Goal: Understand process/instructions: Learn how to perform a task or action

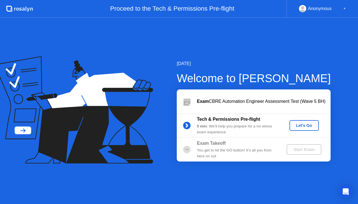
click at [312, 125] on div "Let's Go" at bounding box center [304, 125] width 25 height 4
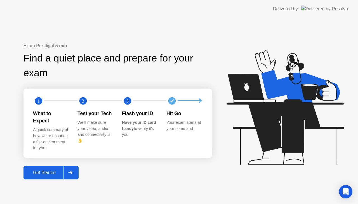
click at [55, 171] on div "Get Started" at bounding box center [44, 173] width 38 height 5
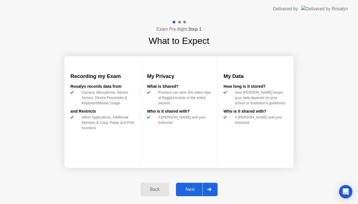
click at [190, 188] on div "Next" at bounding box center [190, 189] width 25 height 5
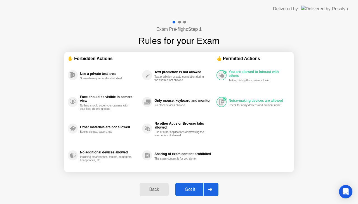
click at [188, 186] on button "Got it" at bounding box center [197, 189] width 43 height 13
select select "**********"
select select "*******"
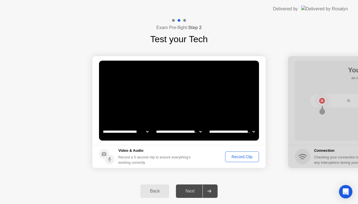
click at [231, 155] on div "Record Clip" at bounding box center [242, 157] width 30 height 4
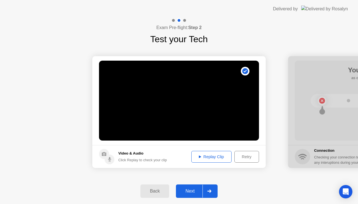
click at [190, 192] on div "Next" at bounding box center [190, 191] width 25 height 5
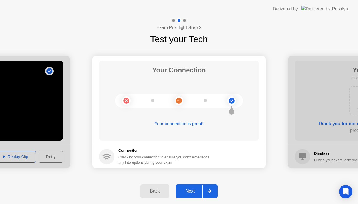
click at [190, 192] on div "Next" at bounding box center [190, 191] width 25 height 5
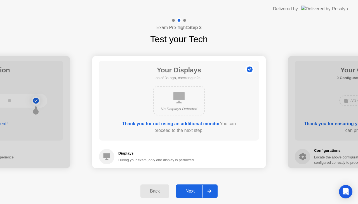
click at [190, 192] on div "Next" at bounding box center [190, 191] width 25 height 5
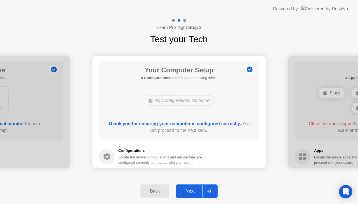
click at [195, 190] on div "Next" at bounding box center [190, 191] width 25 height 5
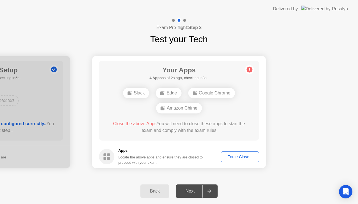
click at [247, 156] on div "Force Close..." at bounding box center [240, 157] width 34 height 4
click at [236, 158] on div "Force Close..." at bounding box center [240, 157] width 34 height 4
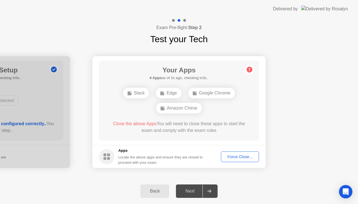
click at [232, 157] on div "Force Close..." at bounding box center [240, 157] width 34 height 4
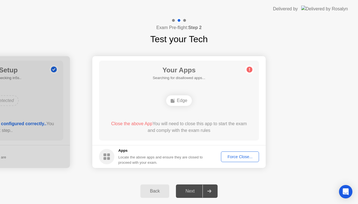
click at [237, 157] on div "Force Close..." at bounding box center [240, 157] width 34 height 4
click at [228, 155] on div "Force Close..." at bounding box center [240, 157] width 34 height 4
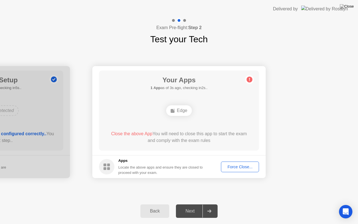
click at [238, 165] on div "Force Close..." at bounding box center [240, 167] width 34 height 4
click at [234, 163] on button "Force Close..." at bounding box center [240, 167] width 38 height 11
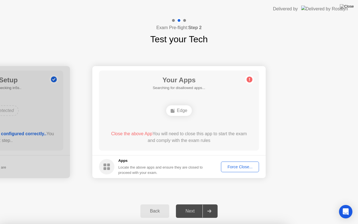
click at [226, 166] on div "Force Close..." at bounding box center [240, 167] width 34 height 4
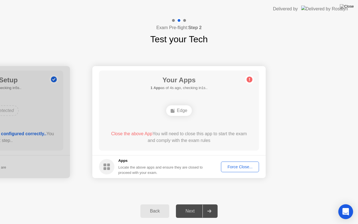
click at [345, 204] on div "Open Intercom Messenger" at bounding box center [346, 211] width 15 height 15
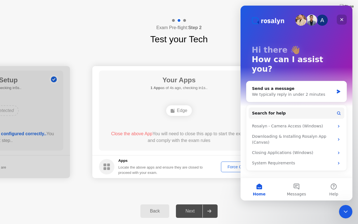
click at [342, 19] on icon "Close" at bounding box center [342, 19] width 3 height 3
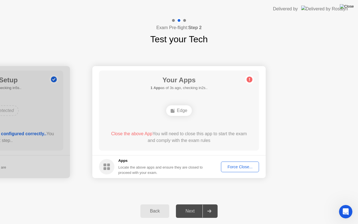
click at [351, 6] on img at bounding box center [347, 6] width 14 height 4
